Goal: Navigation & Orientation: Find specific page/section

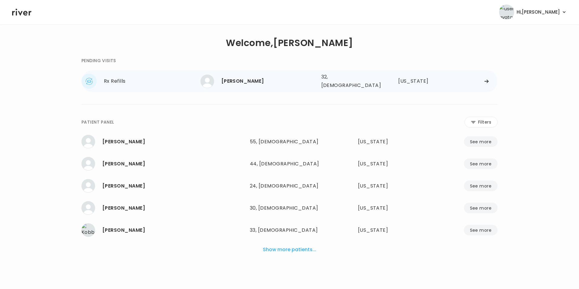
click at [455, 79] on div at bounding box center [471, 81] width 56 height 5
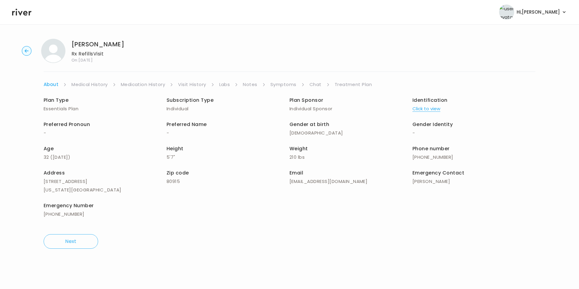
click at [345, 85] on link "Treatment Plan" at bounding box center [354, 84] width 38 height 8
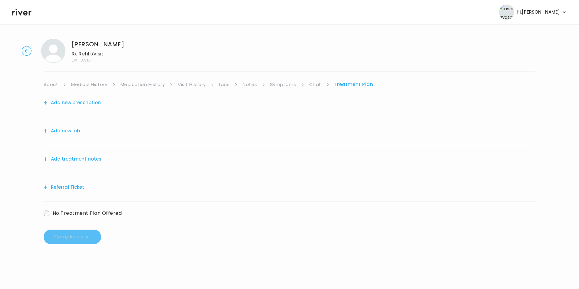
click at [321, 82] on link "Chat" at bounding box center [315, 84] width 12 height 8
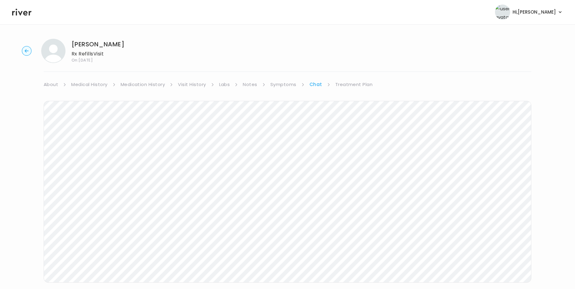
click at [343, 85] on link "Treatment Plan" at bounding box center [354, 84] width 38 height 8
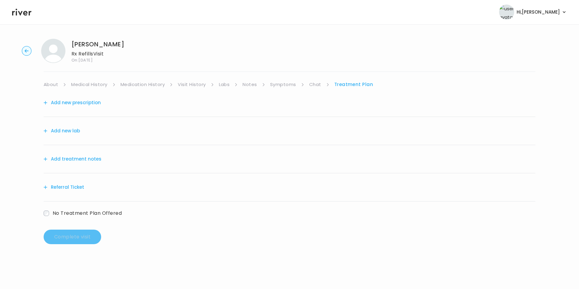
click at [24, 52] on circle "button" at bounding box center [26, 50] width 9 height 9
